Goal: Check status

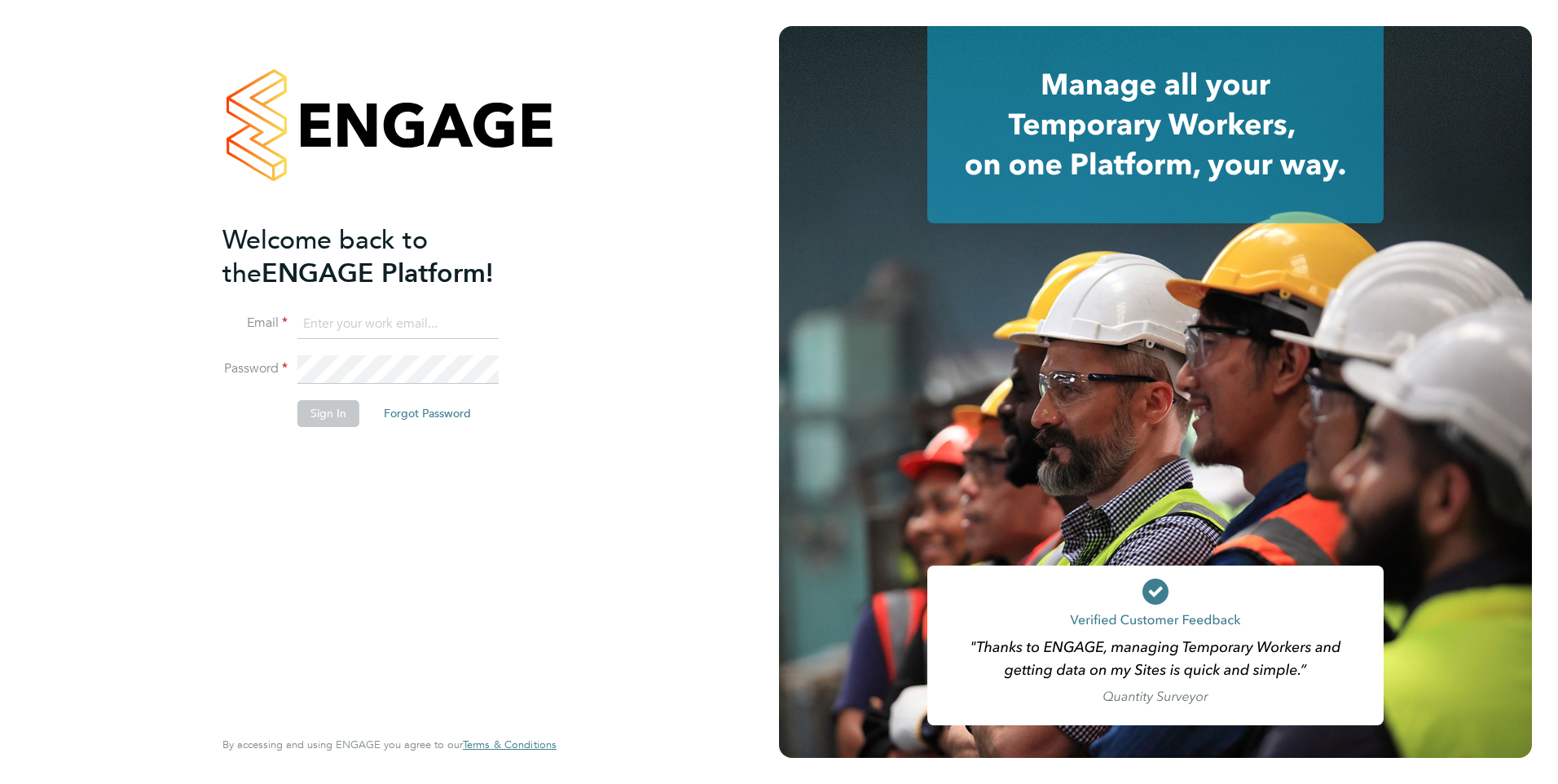
type input "[PERSON_NAME][EMAIL_ADDRESS][PERSON_NAME][DOMAIN_NAME]"
click at [305, 416] on button "Sign In" at bounding box center [328, 413] width 62 height 26
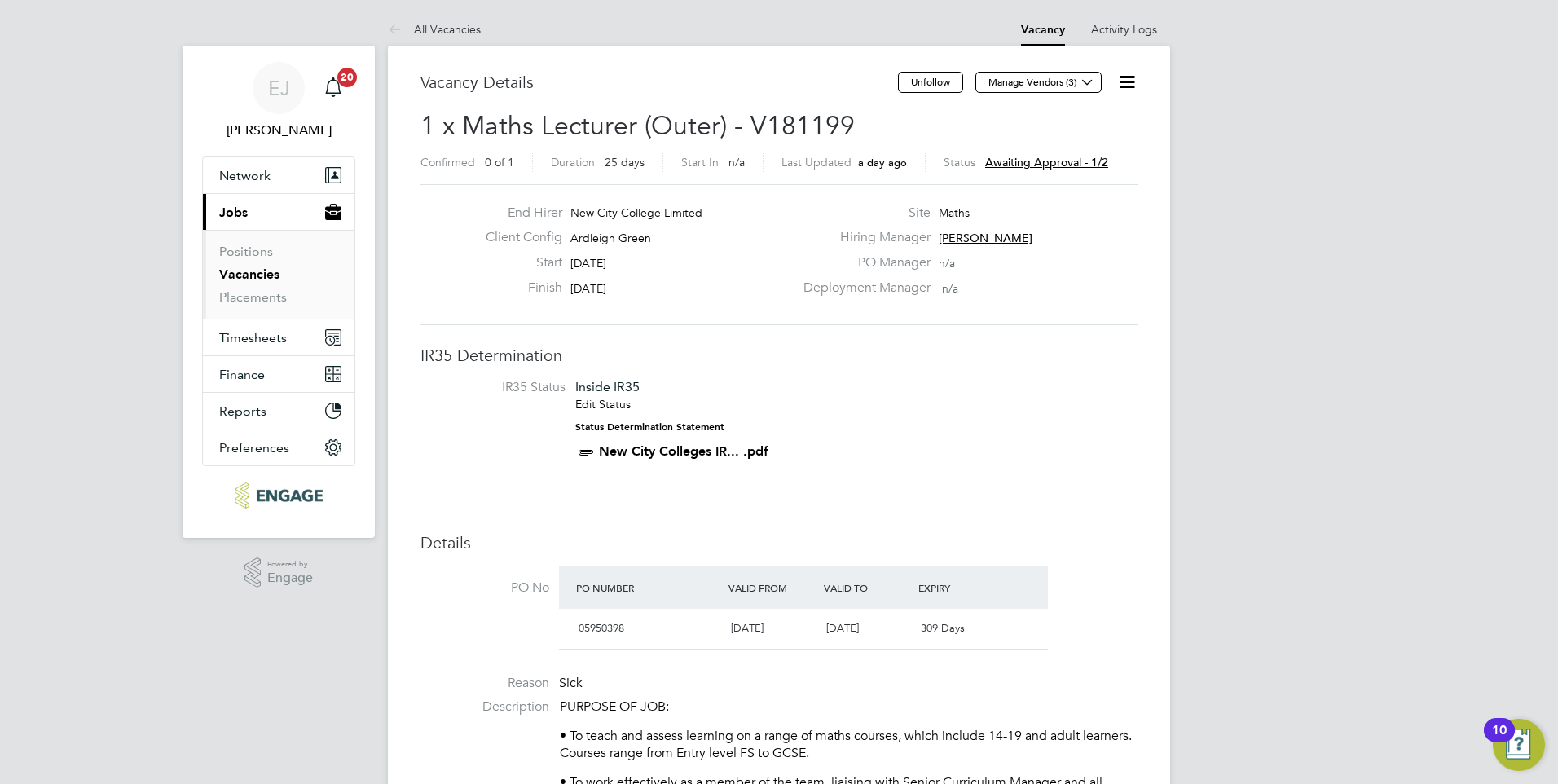
click at [1033, 155] on span "Awaiting approval - 1/2" at bounding box center [1046, 162] width 123 height 15
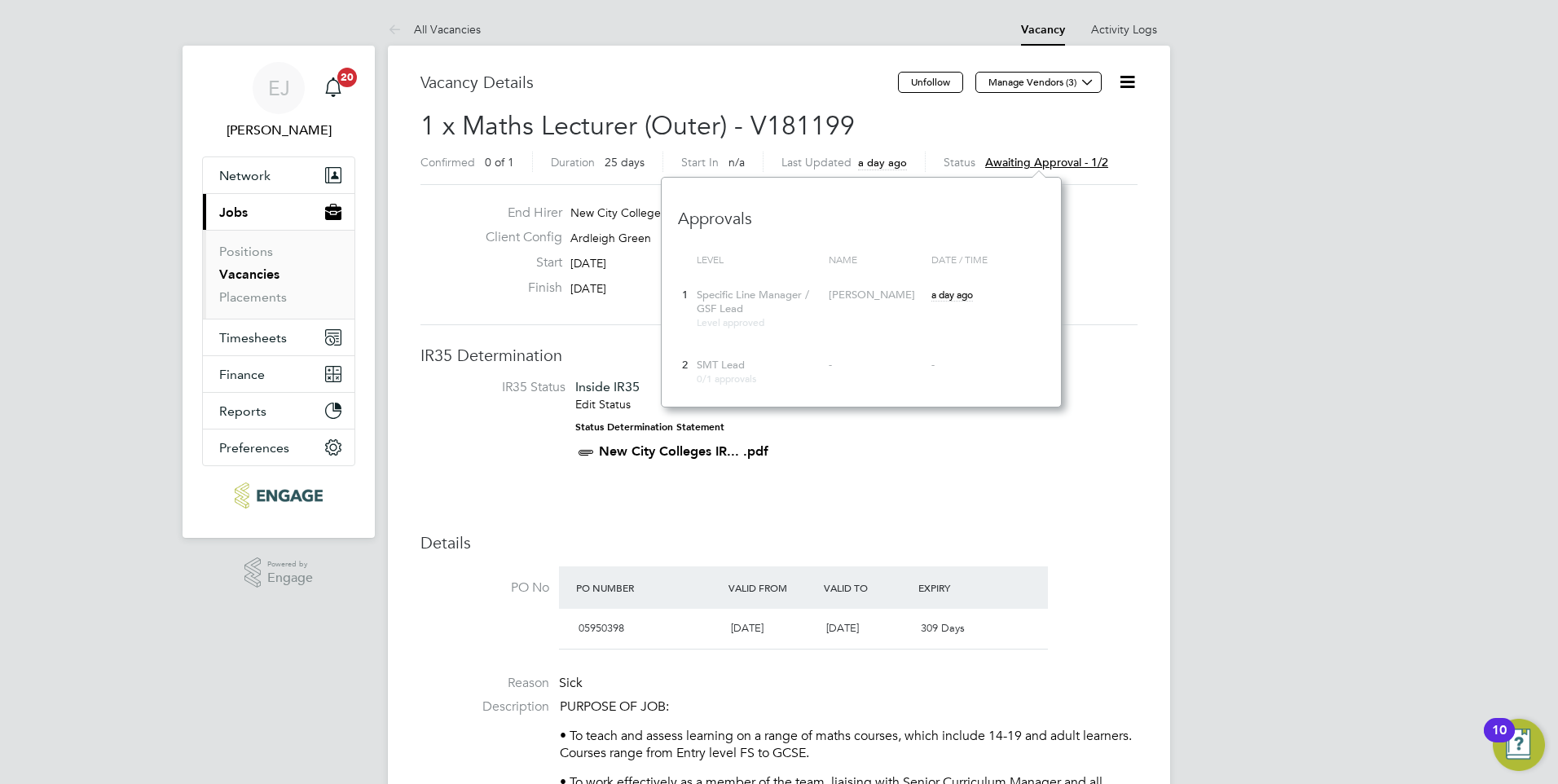
scroll to position [229, 400]
